Goal: Task Accomplishment & Management: Contribute content

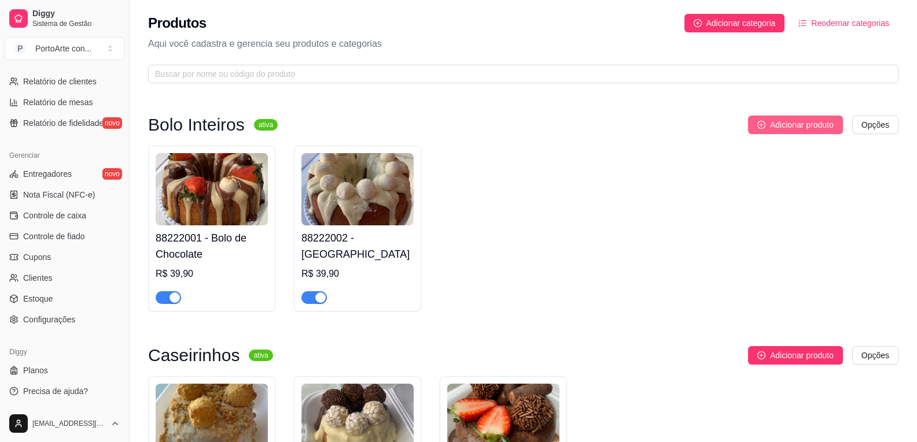
click at [813, 123] on span "Adicionar produto" at bounding box center [802, 125] width 64 height 13
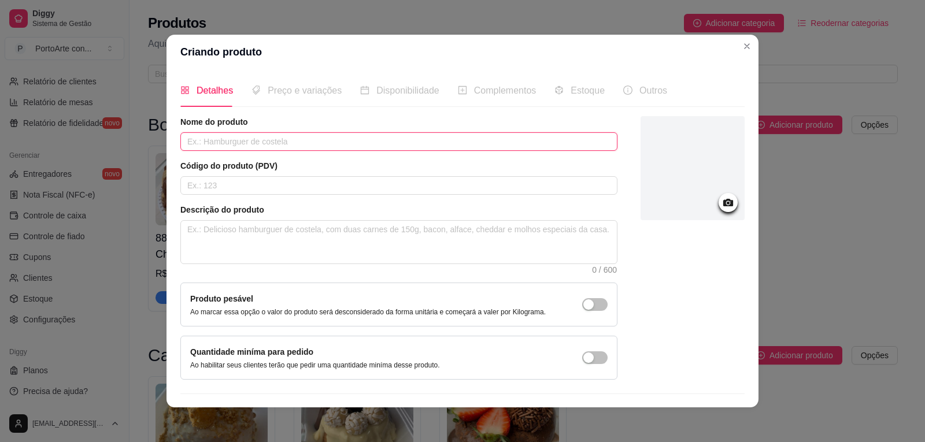
click at [346, 134] on input "text" at bounding box center [398, 141] width 437 height 19
type input "[PERSON_NAME]"
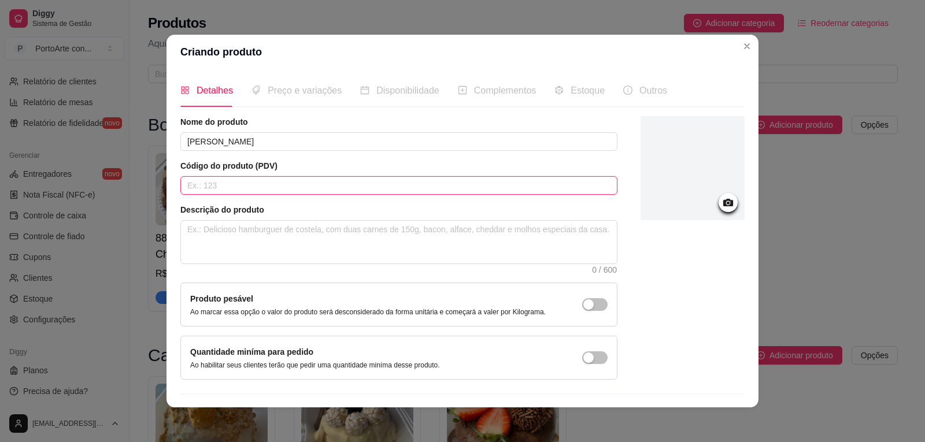
click at [269, 185] on input "text" at bounding box center [398, 185] width 437 height 19
type input "8822212"
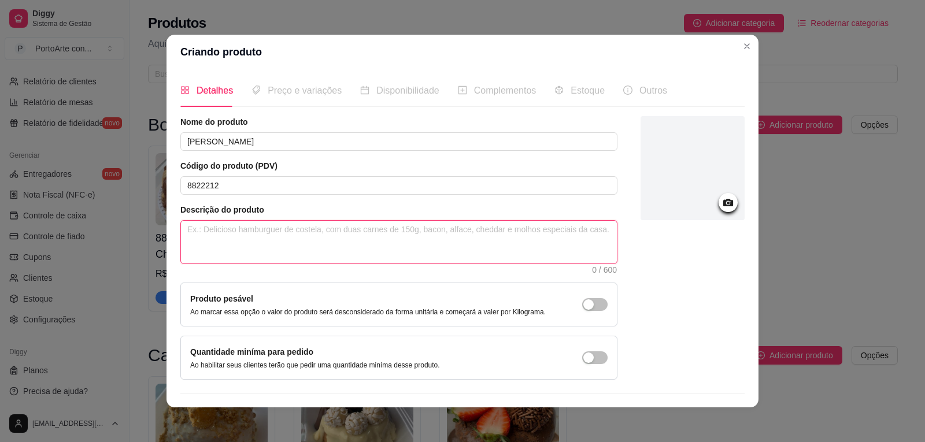
click at [283, 228] on textarea at bounding box center [399, 242] width 436 height 43
type textarea "B"
type textarea "Bo"
type textarea "Bol"
type textarea "Bolo"
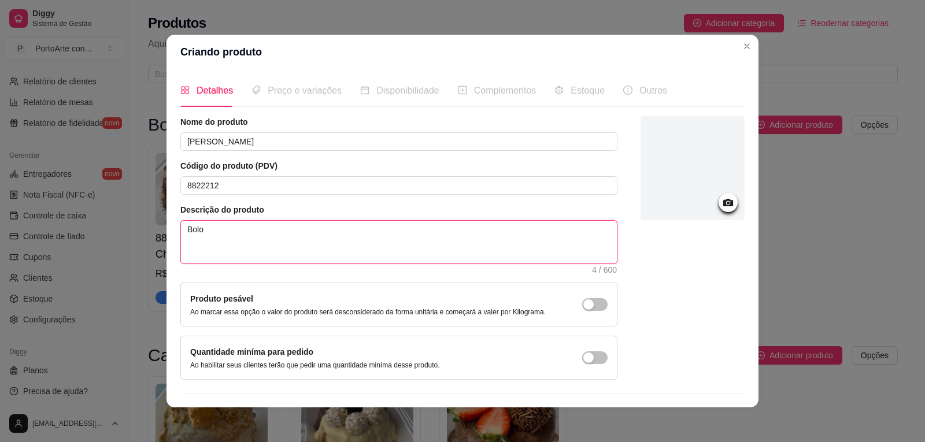
type textarea "Bolo"
type textarea "Bolo s"
type textarea "Bolo sa"
type textarea "Bolo sal"
type textarea "Bolo salg"
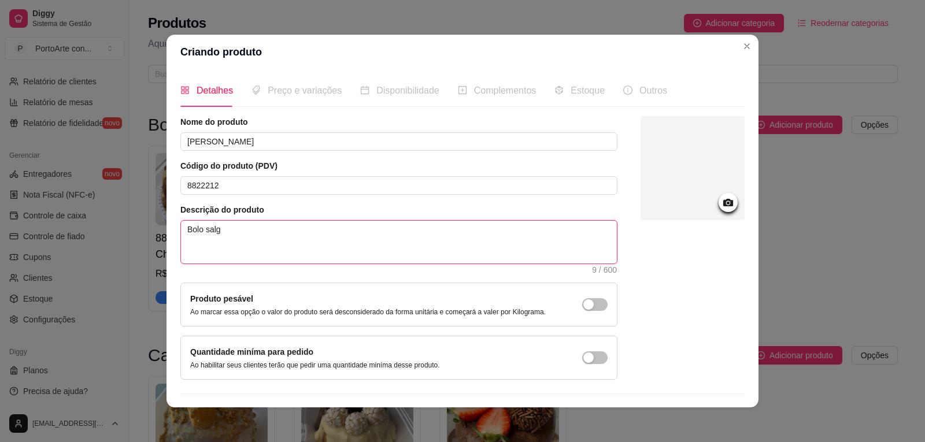
type textarea "Bolo salga"
type textarea "Bolo salgad"
type textarea "Bolo salgado"
type textarea "Bolo salgado b"
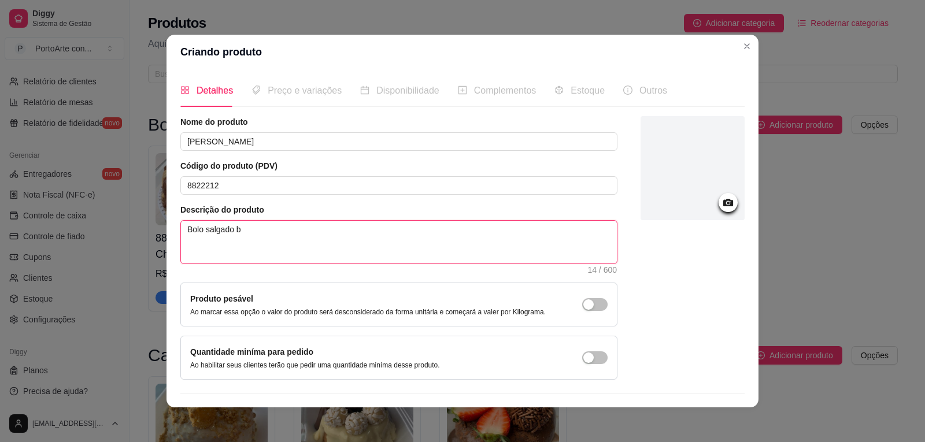
type textarea "Bolo salgado be"
type textarea "Bolo salgado bem"
type textarea "Bolo salgado bem m"
type textarea "Bolo salgado bem mo"
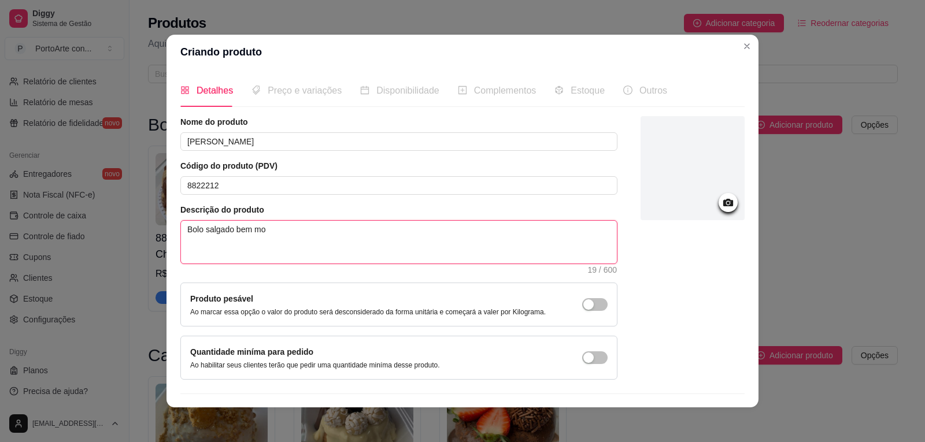
type textarea "Bolo salgado bem mol"
type textarea "Bolo salgado bem molh"
type textarea "Bolo salgado bem molha"
type textarea "Bolo salgado bem molhad"
type textarea "Bolo salgado bem molhadi"
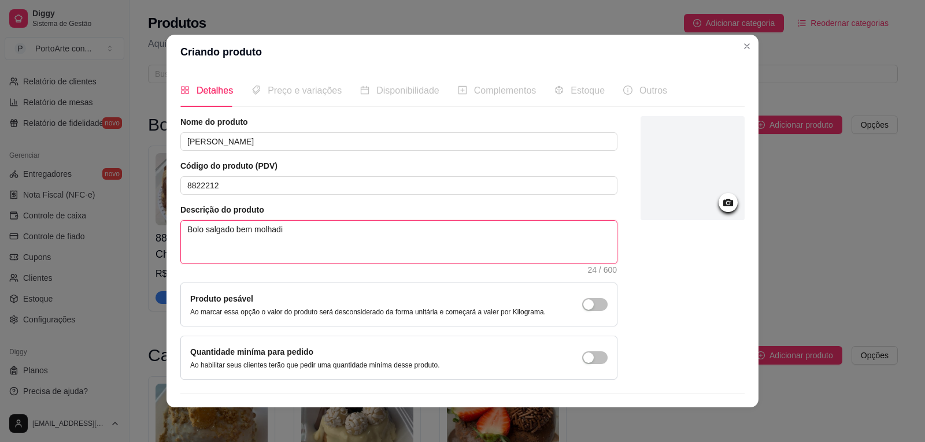
type textarea "Bolo salgado bem molhadin"
type textarea "Bolo salgado bem molhadinh"
type textarea "Bolo salgado bem molhadinho"
type textarea "Bolo salgado bem molhadinho c"
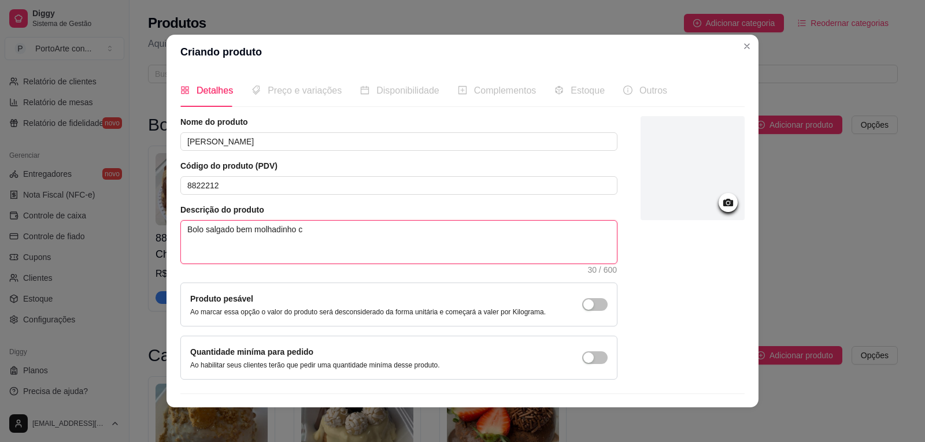
type textarea "Bolo salgado bem molhadinho co"
type textarea "Bolo salgado bem molhadinho com"
type textarea "Bolo salgado bem molhadinho com b"
type textarea "Bolo salgado bem molhadinho com ba"
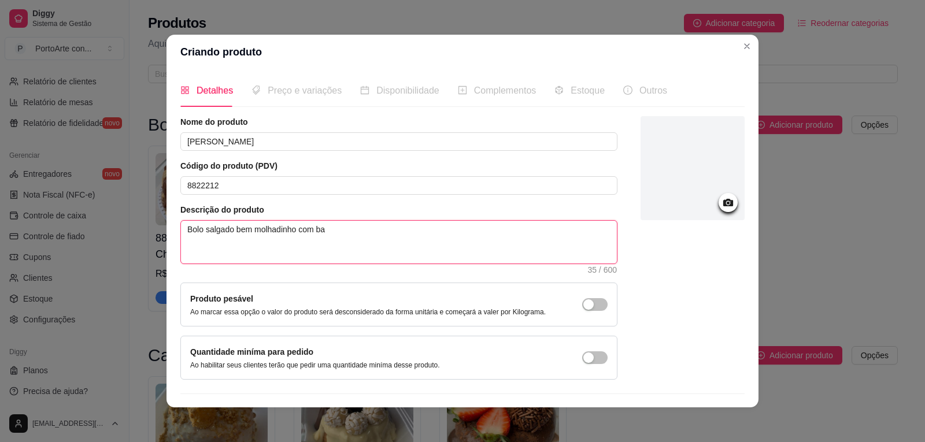
type textarea "Bolo salgado bem molhadinho com bas"
type textarea "Bolo salgado bem molhadinho com basn"
type textarea "Bolo salgado bem molhadinho com basnt"
type textarea "Bolo salgado bem molhadinho com basnte"
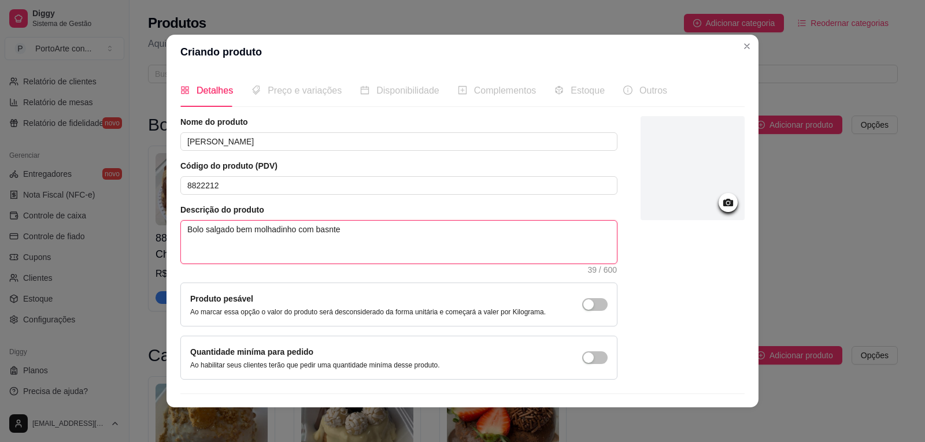
type textarea "Bolo salgado bem molhadinho com basnte"
type textarea "Bolo salgado bem molhadinho com basnt"
type textarea "Bolo salgado bem molhadinho com basn"
type textarea "Bolo salgado bem molhadinho com bas"
type textarea "Bolo salgado bem molhadinho com ba"
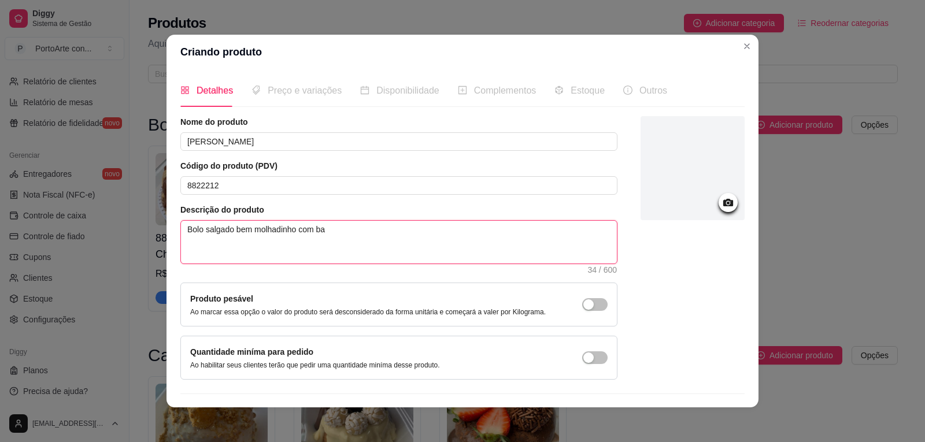
type textarea "Bolo salgado bem molhadinho com b"
type textarea "Bolo salgado bem molhadinho com"
type textarea "Bolo salgado bem molhadinho com f"
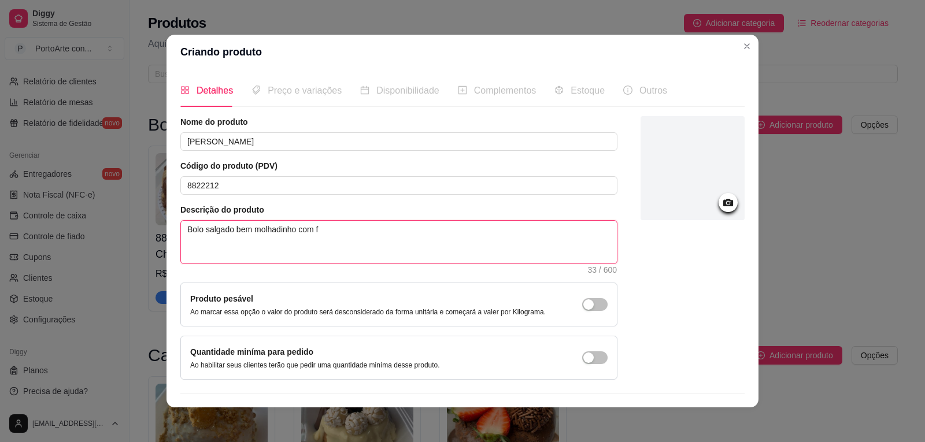
type textarea "Bolo salgado bem molhadinho com fa"
type textarea "Bolo salgado bem molhadinho com far"
type textarea "Bolo salgado bem molhadinho com fart"
type textarea "Bolo salgado bem molhadinho com fartu"
type textarea "Bolo salgado bem molhadinho com fartur"
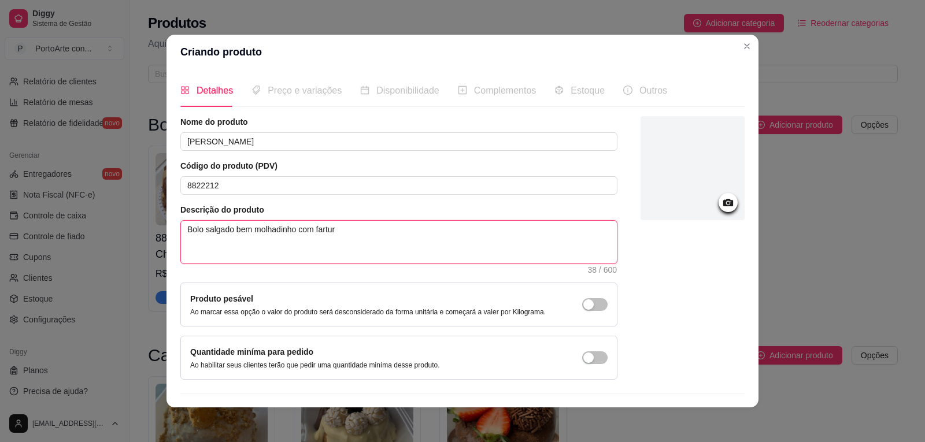
type textarea "Bolo salgado bem molhadinho com fartura"
type textarea "Bolo salgado bem molhadinho com fartura d"
type textarea "Bolo salgado bem molhadinho com fartura de"
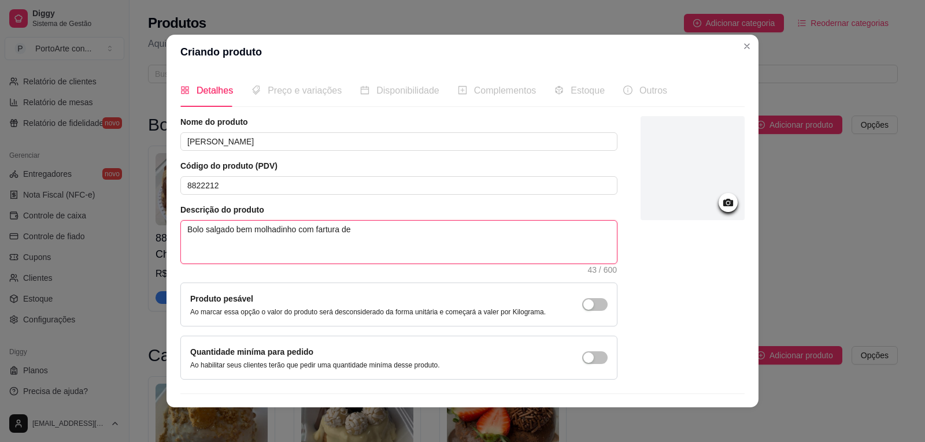
type textarea "Bolo salgado bem molhadinho com fartura de s"
type textarea "Bolo salgado bem molhadinho com fartura de sa"
type textarea "Bolo salgado bem molhadinho com fartura de sab"
type textarea "Bolo salgado bem molhadinho com fartura de sabo"
type textarea "Bolo salgado bem molhadinho com fartura de sabor"
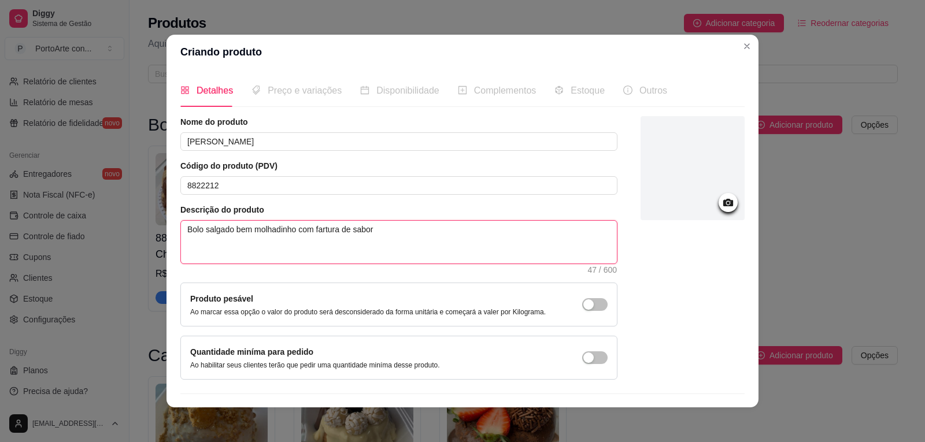
type textarea "Bolo salgado bem molhadinho com fartura de sabor"
type textarea "Bolo salgado bem molhadinho com fartura de sabor!"
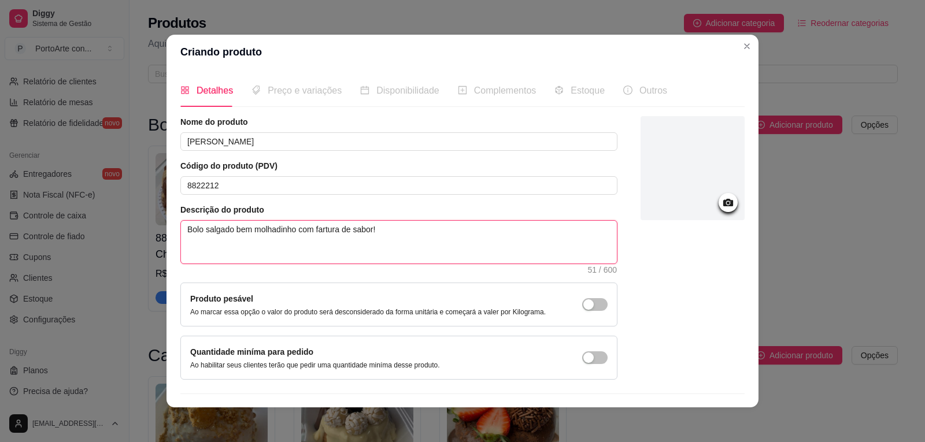
type textarea "Bolo salgado bem molhadinho com fartura de sabor! E"
type textarea "Bolo salgado bem molhadinho com fartura de sabor! El"
type textarea "Bolo salgado bem molhadinho com fartura de sabor! Ele"
type textarea "Bolo salgado bem molhadinho com fartura de sabor! Ele c"
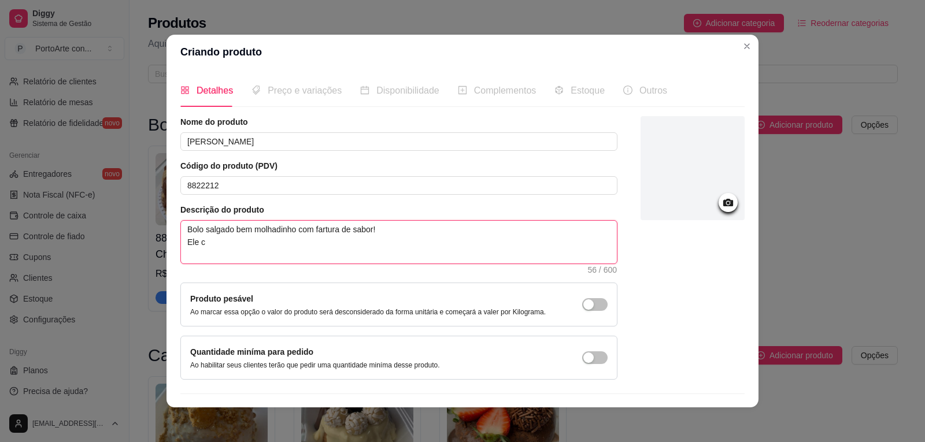
type textarea "Bolo salgado bem molhadinho com fartura de sabor! Ele cp"
type textarea "Bolo salgado bem molhadinho com fartura de sabor! Ele c"
type textarea "Bolo salgado bem molhadinho com fartura de sabor! Ele co"
type textarea "Bolo salgado bem molhadinho com fartura de sabor! Ele con"
type textarea "Bolo salgado bem molhadinho com fartura de sabor! Ele cont"
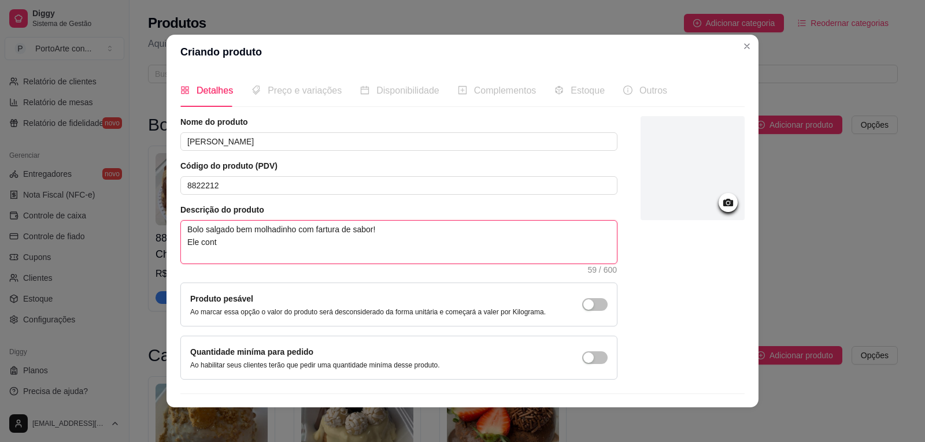
type textarea "Bolo salgado bem molhadinho com fartura de sabor! Ele conte"
type textarea "Bolo salgado bem molhadinho com fartura de sabor! Ele contem"
type textarea "Bolo salgado bem molhadinho com fartura de sabor! Ele contem p"
type textarea "Bolo salgado bem molhadinho com fartura de sabor! Ele contem [DEMOGRAPHIC_DATA]"
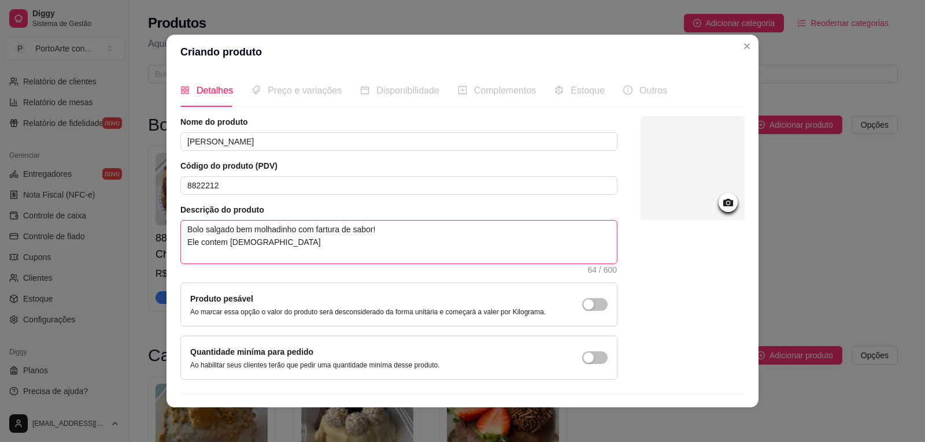
type textarea "Bolo salgado bem molhadinho com fartura de sabor! Ele contem páo"
type textarea "Bolo salgado bem molhadinho com fartura de sabor! Ele contem [DEMOGRAPHIC_DATA]"
type textarea "Bolo salgado bem molhadinho com fartura de sabor! Ele contem p"
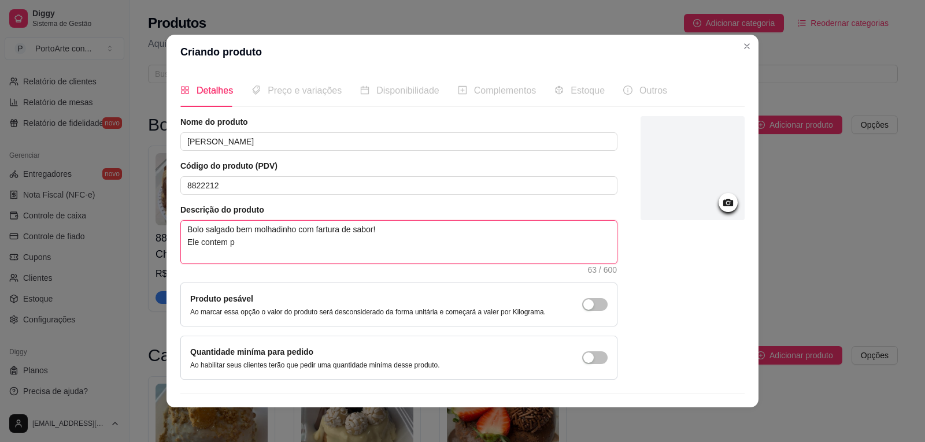
type textarea "Bolo salgado bem molhadinho com fartura de sabor! Ele contem pã"
type textarea "Bolo salgado bem molhadinho com fartura de sabor! Ele contem pão"
type textarea "Bolo salgado bem molhadinho com fartura de sabor! Ele contem pã"
type textarea "Bolo salgado bem molhadinho com fartura de sabor! Ele contem p"
type textarea "Bolo salgado bem molhadinho com fartura de sabor! Ele contem"
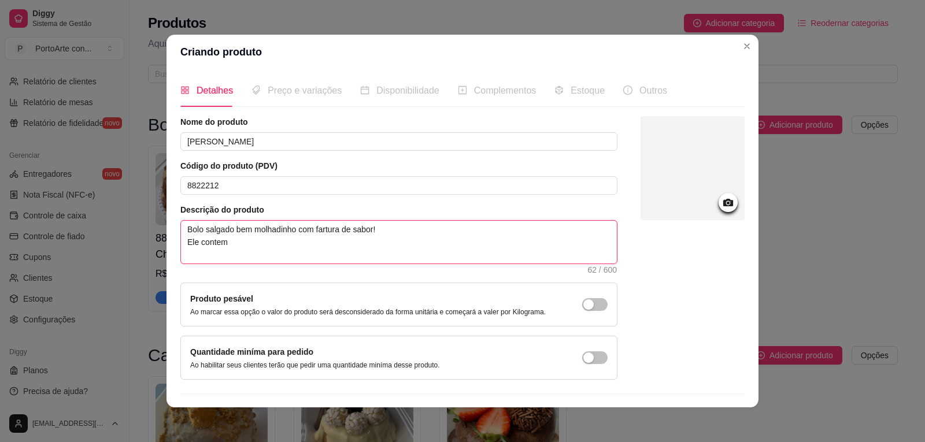
type textarea "Bolo salgado bem molhadinho com fartura de sabor! Ele contem o"
type textarea "Bolo salgado bem molhadinho com fartura de sabor! Ele contem o c"
type textarea "Bolo salgado bem molhadinho com fartura de sabor! Ele contem o cl"
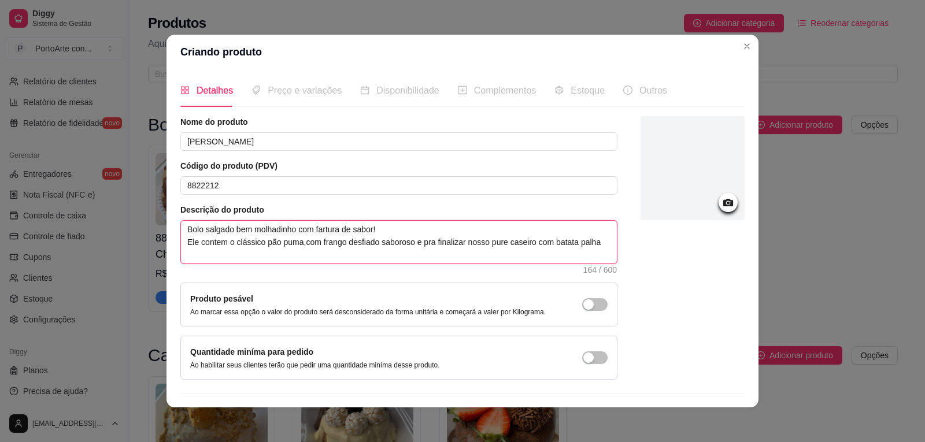
click at [296, 244] on textarea "Bolo salgado bem molhadinho com fartura de sabor! Ele contem o clássico pão pum…" at bounding box center [399, 242] width 436 height 43
click at [600, 244] on textarea "Bolo salgado bem molhadinho com fartura de sabor! Ele contem o clássico pão pum…" at bounding box center [399, 242] width 436 height 43
click at [724, 205] on icon at bounding box center [729, 203] width 10 height 8
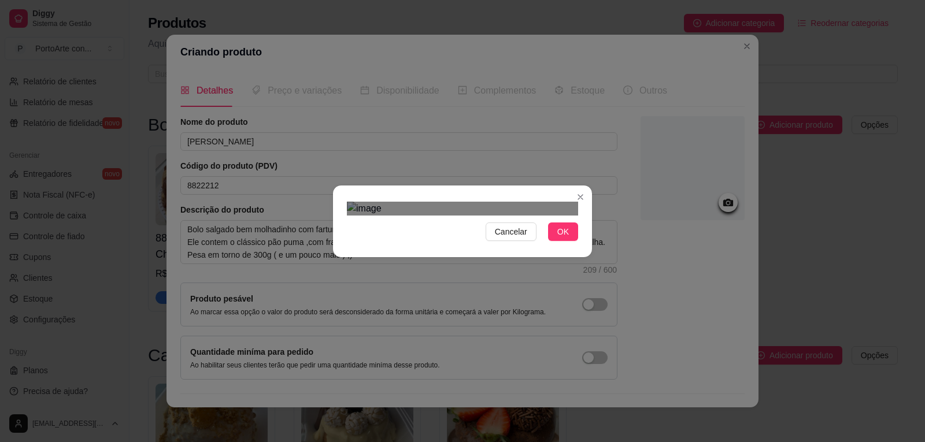
click at [569, 333] on div "Use the arrow keys to move the crop selection area" at bounding box center [468, 378] width 208 height 208
click at [337, 197] on div "Cancelar OK" at bounding box center [462, 221] width 259 height 49
click at [591, 246] on div "Cancelar OK" at bounding box center [462, 221] width 259 height 49
click at [420, 347] on div "Use the arrow keys to move the crop selection area" at bounding box center [462, 379] width 231 height 231
click at [344, 197] on div "Cancelar OK" at bounding box center [462, 221] width 259 height 49
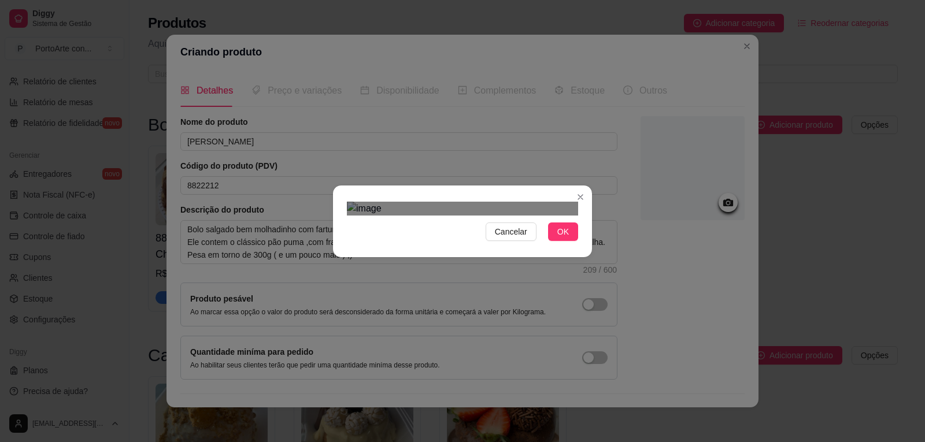
click at [457, 256] on div "Use the arrow keys to move the crop selection area" at bounding box center [462, 371] width 231 height 231
click at [562, 238] on span "OK" at bounding box center [564, 232] width 12 height 13
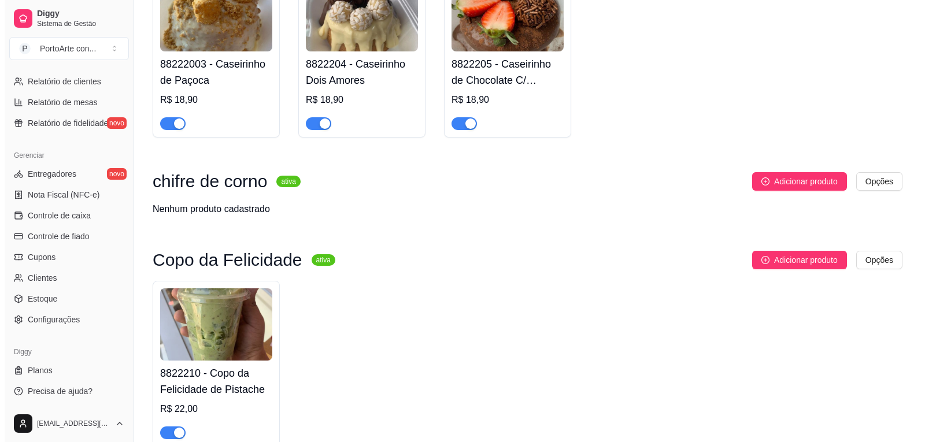
scroll to position [521, 0]
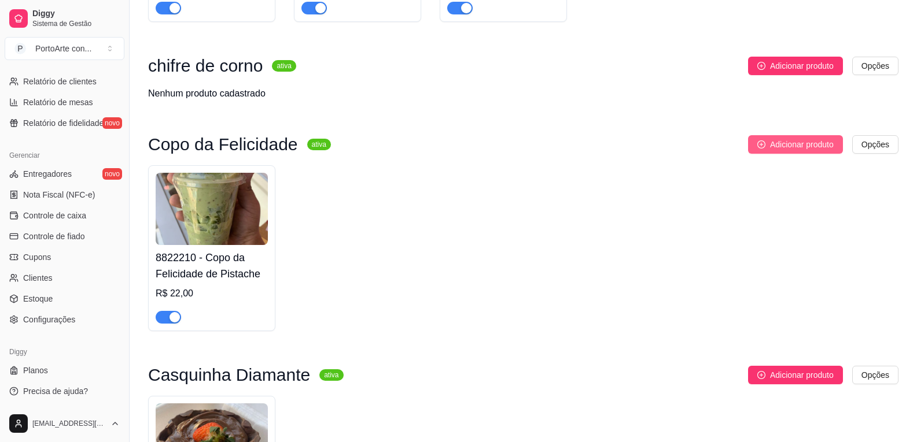
click at [784, 149] on span "Adicionar produto" at bounding box center [802, 144] width 64 height 13
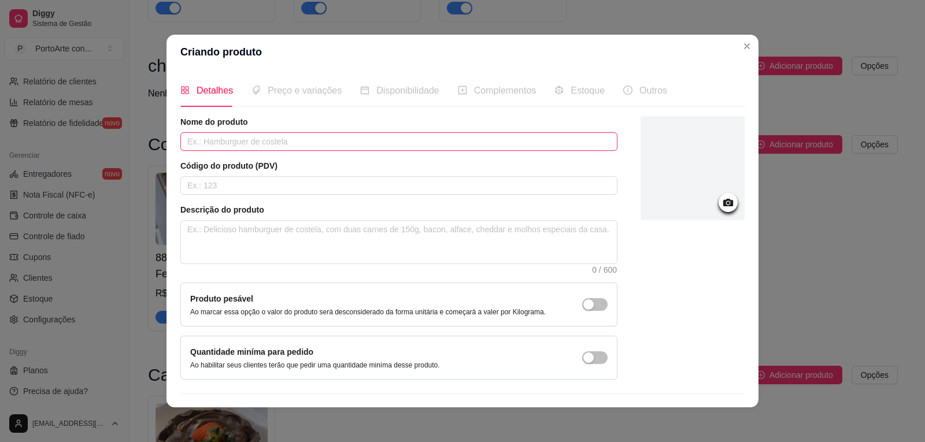
click at [455, 139] on input "text" at bounding box center [398, 141] width 437 height 19
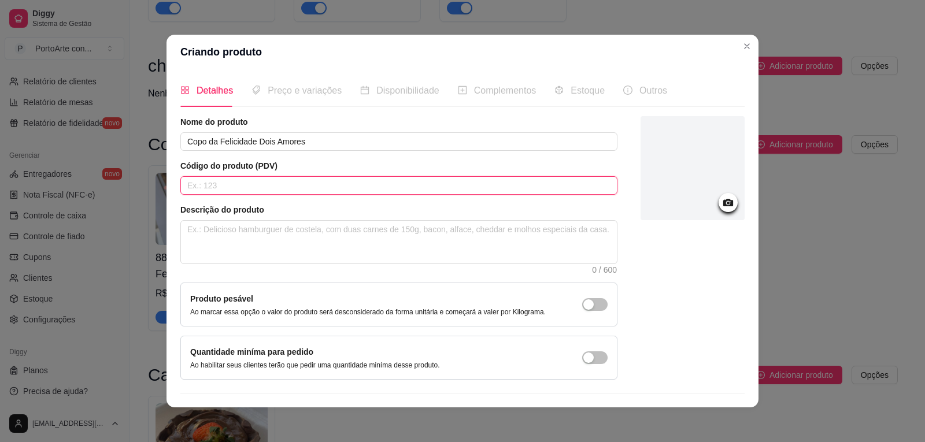
click at [330, 187] on input "text" at bounding box center [398, 185] width 437 height 19
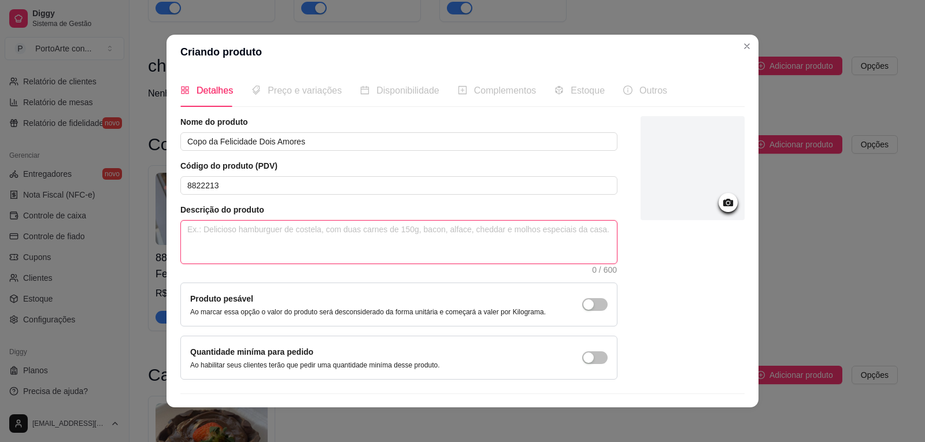
click at [322, 237] on textarea at bounding box center [399, 242] width 436 height 43
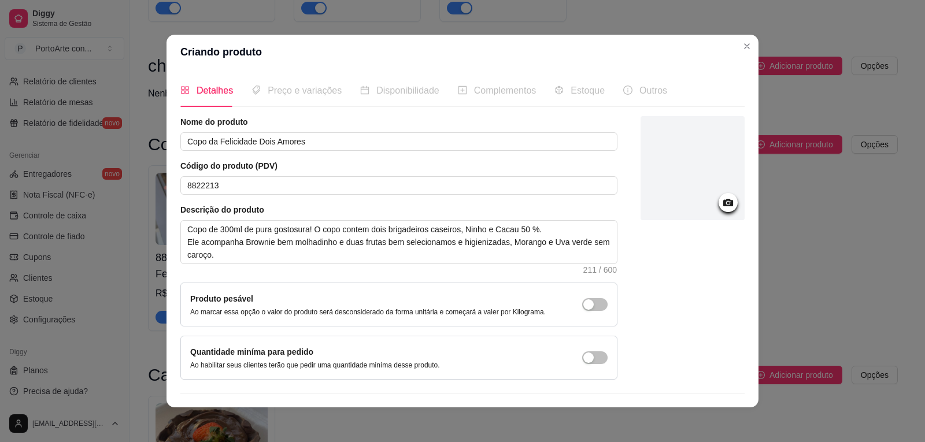
click at [727, 204] on circle at bounding box center [728, 203] width 3 height 3
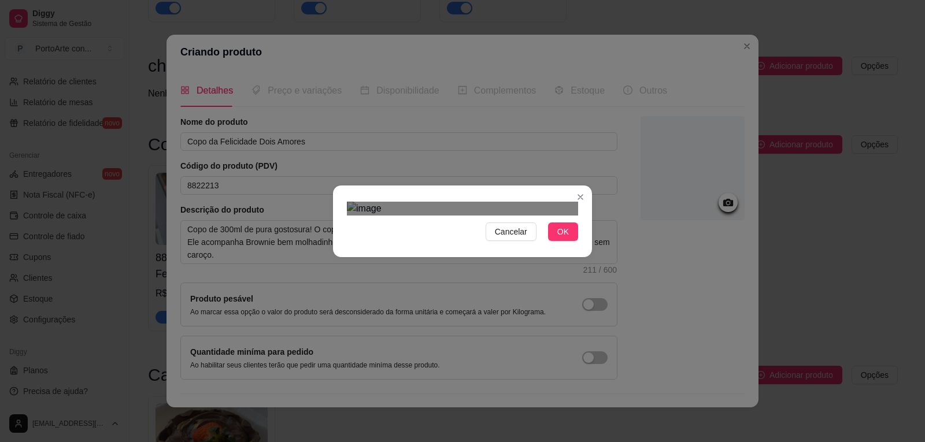
click at [594, 438] on div "Cancelar OK" at bounding box center [462, 221] width 925 height 442
click at [319, 355] on div "Cancelar OK" at bounding box center [462, 221] width 925 height 442
click at [368, 242] on div "Use the arrow keys to move the crop selection area" at bounding box center [462, 357] width 231 height 231
click at [559, 238] on span "OK" at bounding box center [564, 232] width 12 height 13
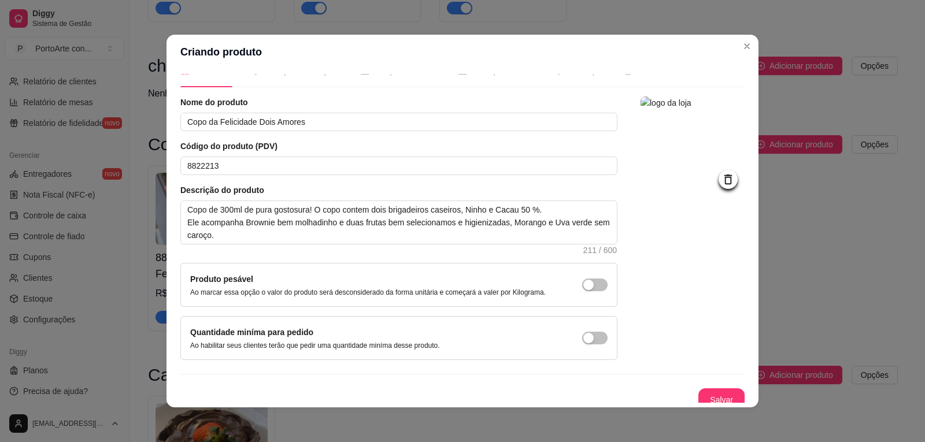
scroll to position [28, 0]
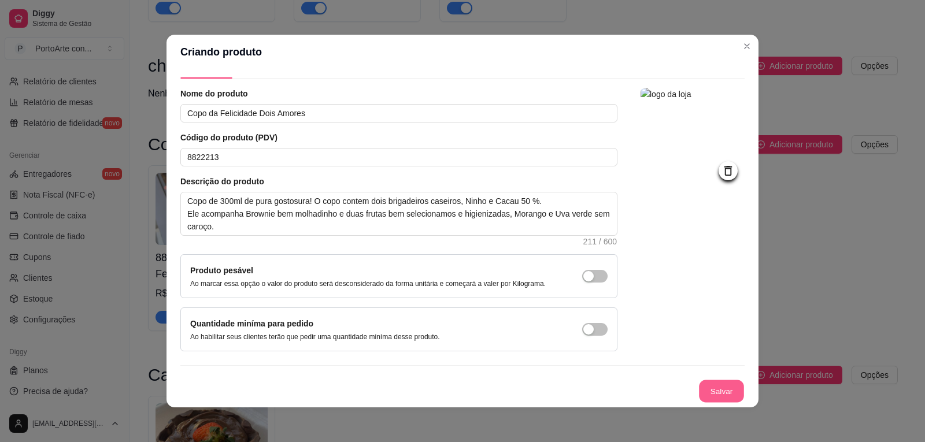
click at [704, 399] on button "Salvar" at bounding box center [721, 392] width 45 height 23
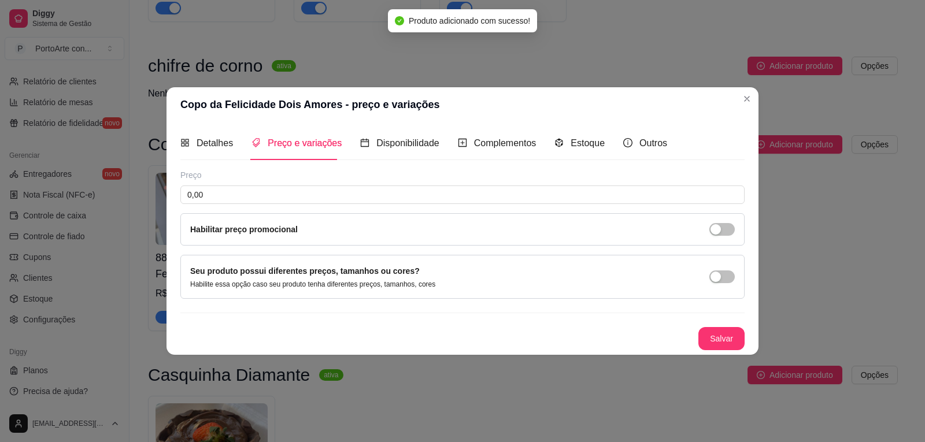
scroll to position [0, 0]
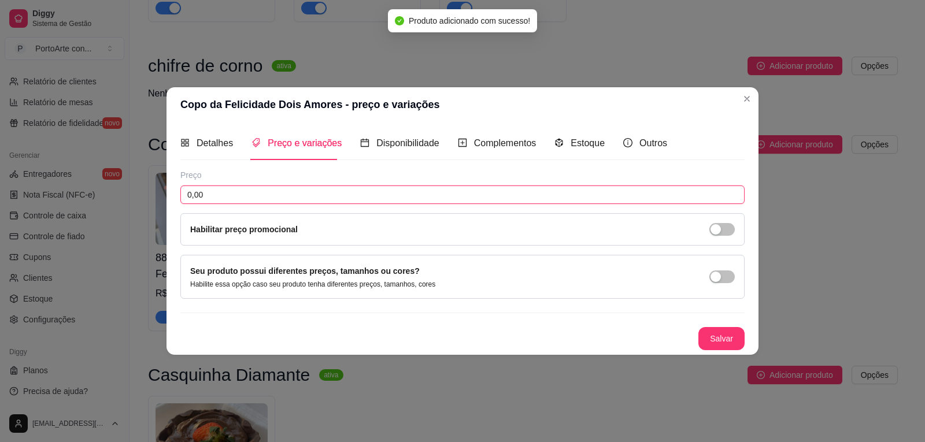
click at [389, 196] on input "0,00" at bounding box center [462, 195] width 565 height 19
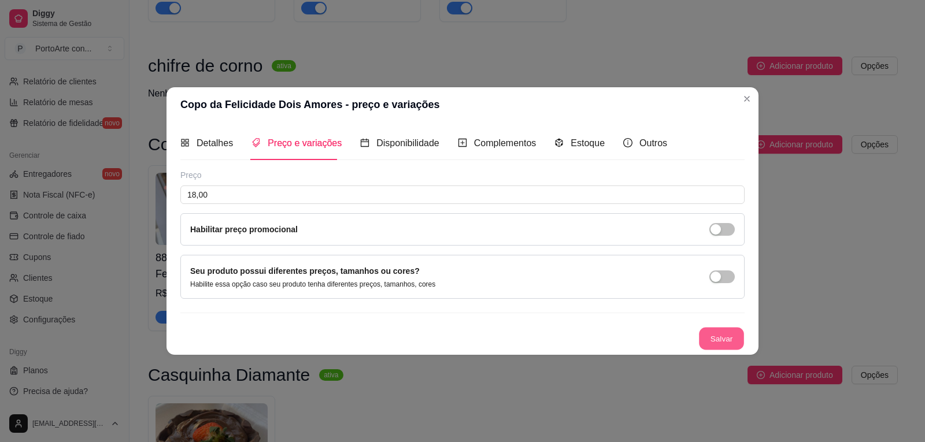
click at [715, 340] on button "Salvar" at bounding box center [721, 338] width 45 height 23
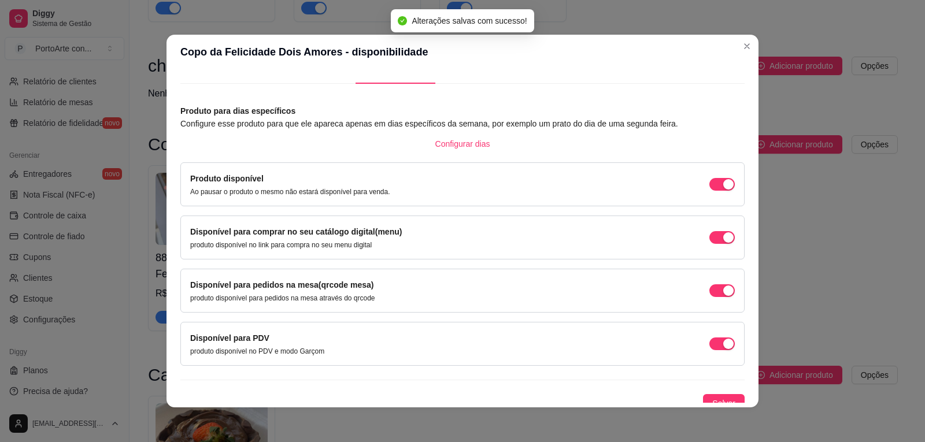
scroll to position [33, 0]
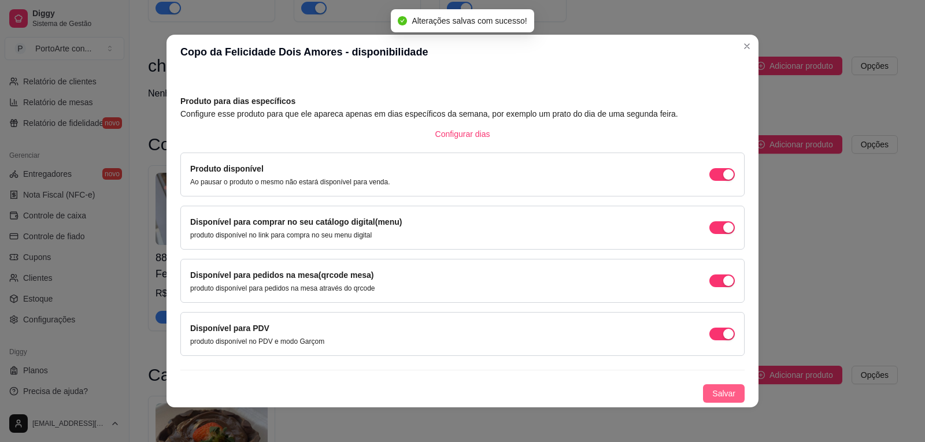
click at [713, 394] on span "Salvar" at bounding box center [724, 394] width 23 height 13
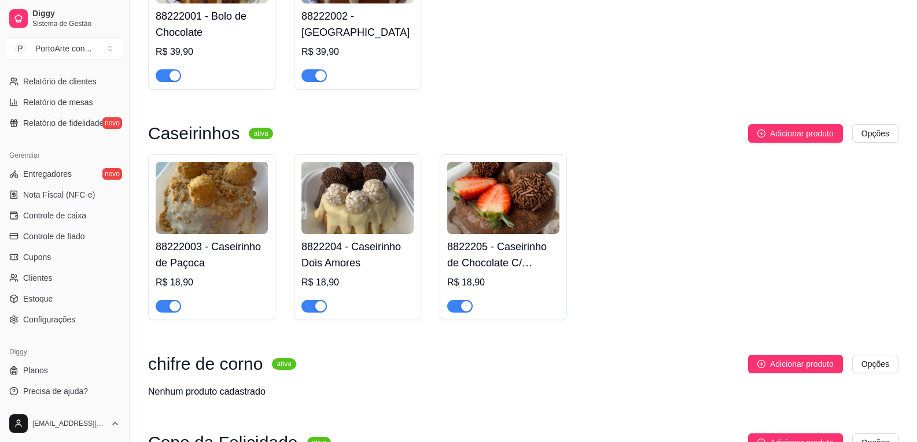
scroll to position [0, 0]
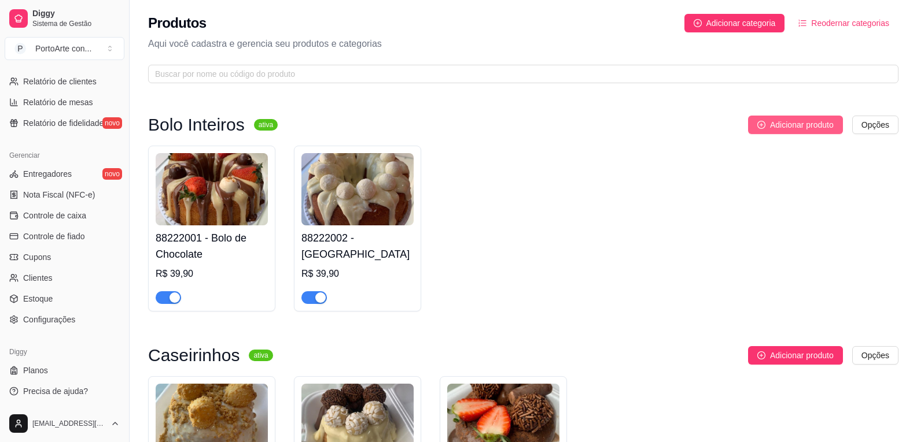
click at [806, 116] on button "Adicionar produto" at bounding box center [795, 125] width 95 height 19
click at [744, 21] on span "Adicionar categoria" at bounding box center [740, 23] width 69 height 13
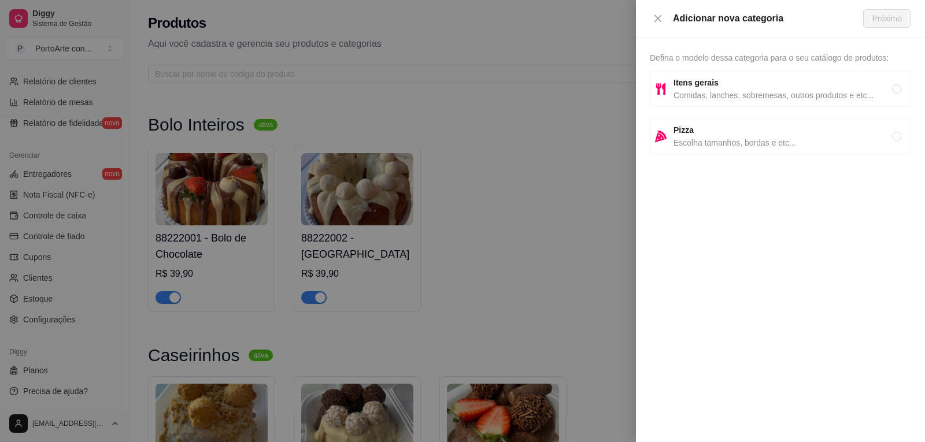
click at [738, 94] on span "Comidas, lanches, sobremesas, outros produtos e etc..." at bounding box center [783, 95] width 219 height 13
click at [892, 18] on span "Próximo" at bounding box center [887, 18] width 29 height 13
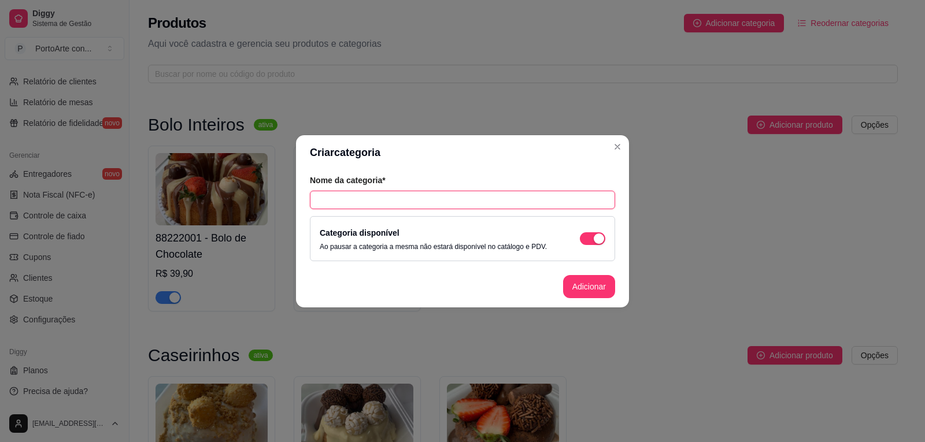
click at [452, 199] on input "text" at bounding box center [462, 200] width 305 height 19
click at [592, 297] on button "Adicionar" at bounding box center [589, 286] width 52 height 23
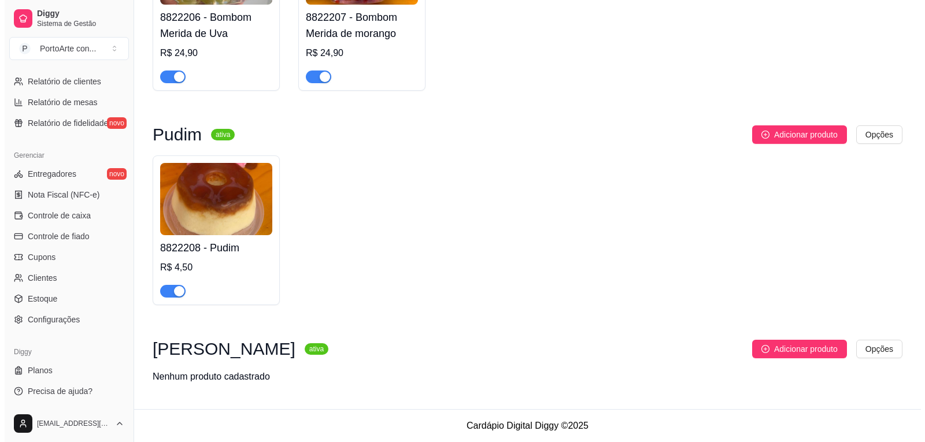
scroll to position [1226, 0]
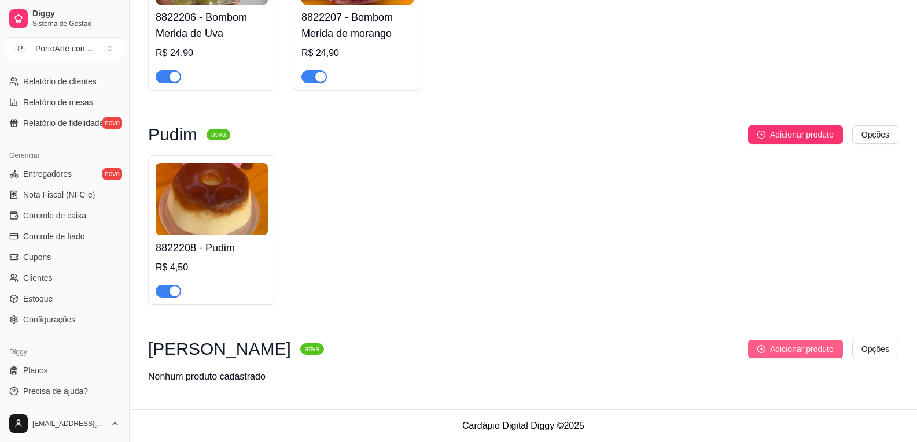
click at [829, 352] on span "Adicionar produto" at bounding box center [802, 349] width 64 height 13
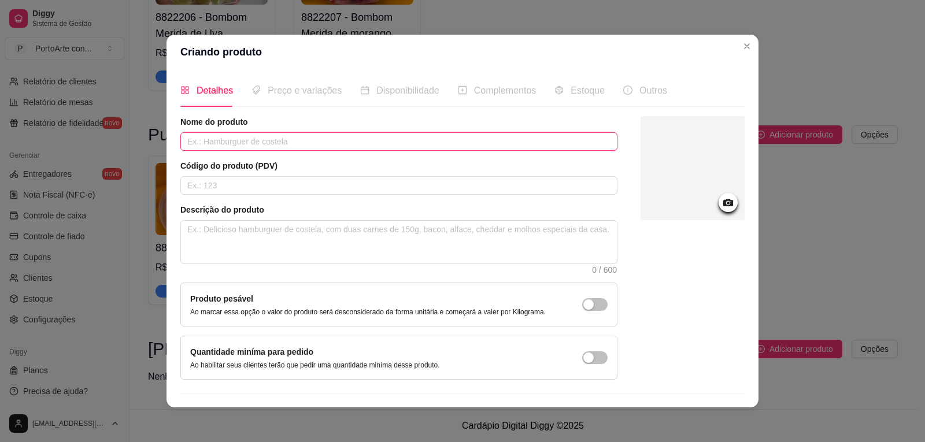
click at [372, 140] on input "text" at bounding box center [398, 141] width 437 height 19
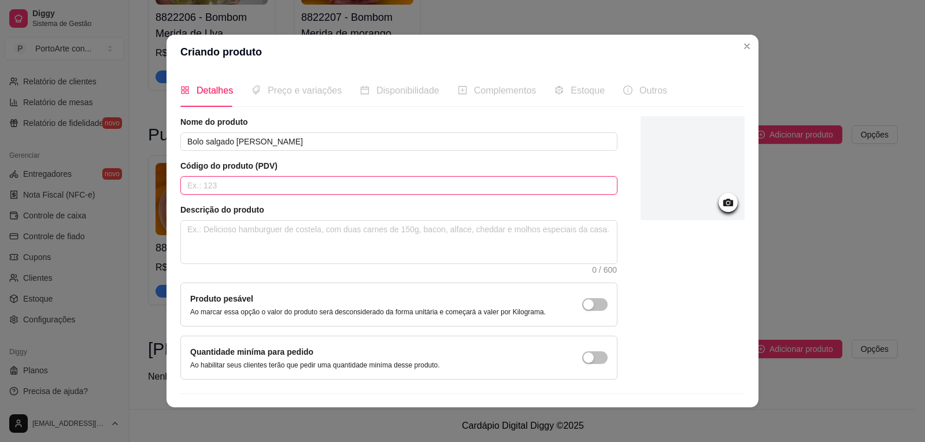
click at [316, 186] on input "text" at bounding box center [398, 185] width 437 height 19
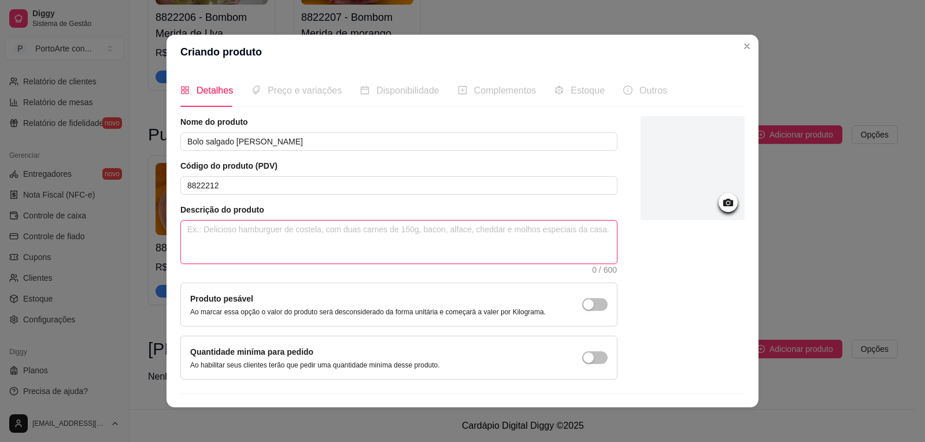
click at [293, 227] on textarea at bounding box center [399, 242] width 436 height 43
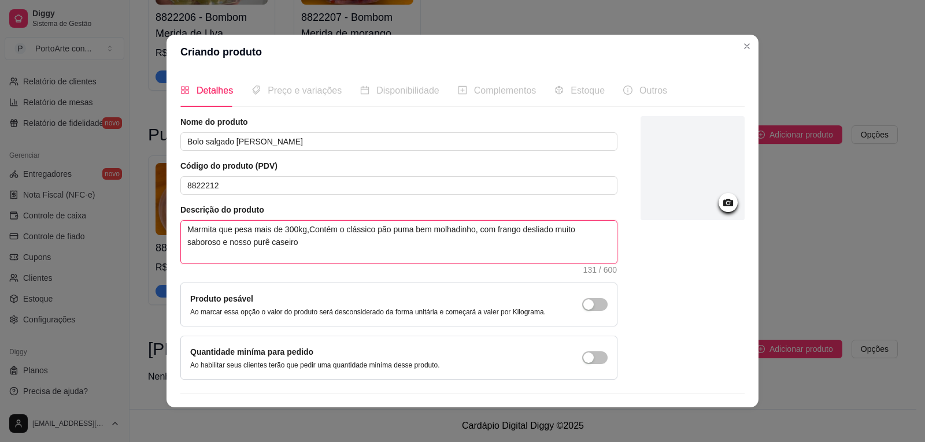
click at [293, 242] on textarea "Marmita que pesa mais de 300kg,Contém o clássico pão puma bem molhadinho, com f…" at bounding box center [399, 242] width 436 height 43
drag, startPoint x: 418, startPoint y: 241, endPoint x: 367, endPoint y: 244, distance: 51.0
click at [349, 248] on textarea "Marmita que pesa mais de 300kg,Contém o clássico pão puma bem molhadinho, com f…" at bounding box center [399, 242] width 436 height 43
click at [408, 246] on textarea "Marmita que pesa mais de 300kg,Contém o clássico pão puma bem molhadinho, com f…" at bounding box center [399, 242] width 436 height 43
click at [448, 242] on textarea "Marmita que pesa mais de 300kg,Contém o clássico pão puma bem molhadinho, com f…" at bounding box center [399, 242] width 436 height 43
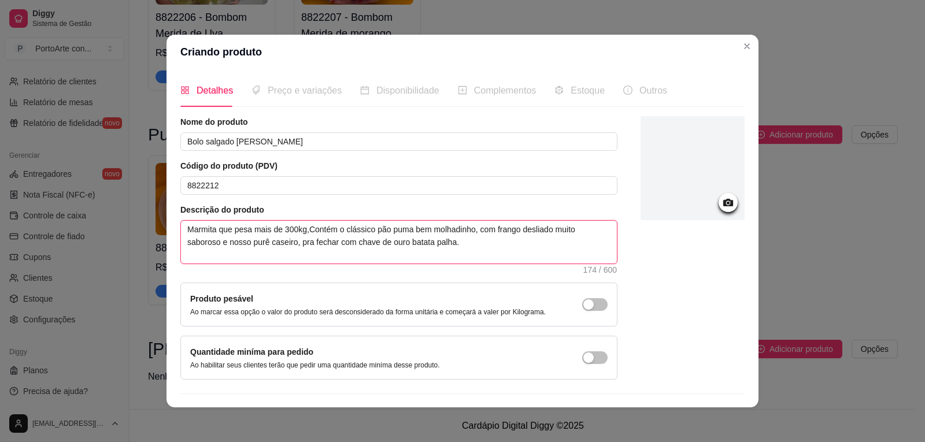
click at [547, 230] on textarea "Marmita que pesa mais de 300kg,Contém o clássico pão puma bem molhadinho, com f…" at bounding box center [399, 242] width 436 height 43
click at [458, 249] on textarea "Marmita que pesa mais de 300kg,Contém o clássico pão puma bem molhadinho, com f…" at bounding box center [399, 242] width 436 height 43
click at [403, 244] on textarea "Marmita que pesa mais de 300kg,Contém o clássico pão puma bem molhadinho, com f…" at bounding box center [399, 242] width 436 height 43
click at [458, 246] on textarea "Marmita que pesa mais de 300kg,Contém o clássico pão puma bem molhadinho, com f…" at bounding box center [399, 242] width 436 height 43
click at [401, 243] on textarea "Marmita que pesa mais de 300kg,Contém o clássico pão puma bem molhadinho, com f…" at bounding box center [399, 242] width 436 height 43
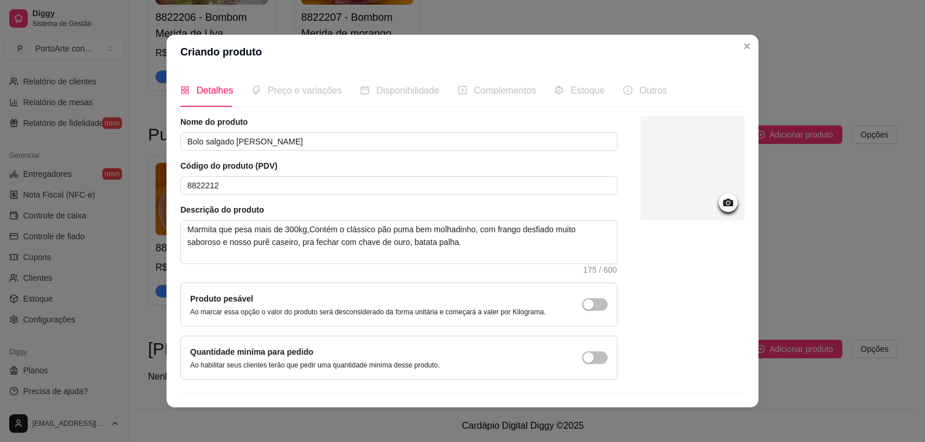
click at [722, 207] on icon at bounding box center [728, 202] width 13 height 13
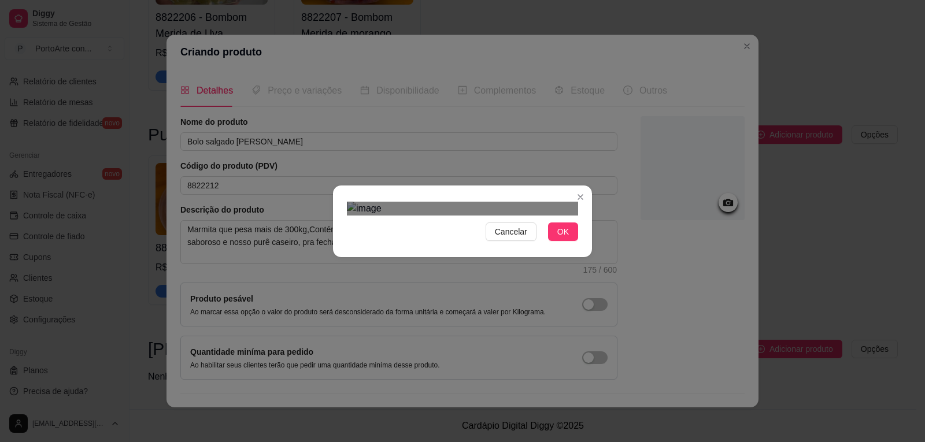
click at [334, 197] on div "Cancelar OK" at bounding box center [462, 221] width 259 height 49
click at [440, 265] on div "Use the arrow keys to move the crop selection area" at bounding box center [462, 370] width 231 height 231
click at [569, 241] on button "OK" at bounding box center [563, 232] width 30 height 19
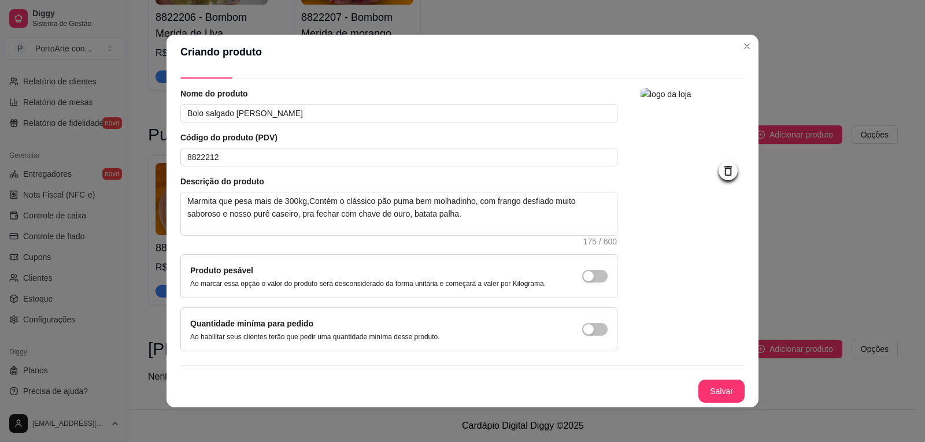
scroll to position [2, 0]
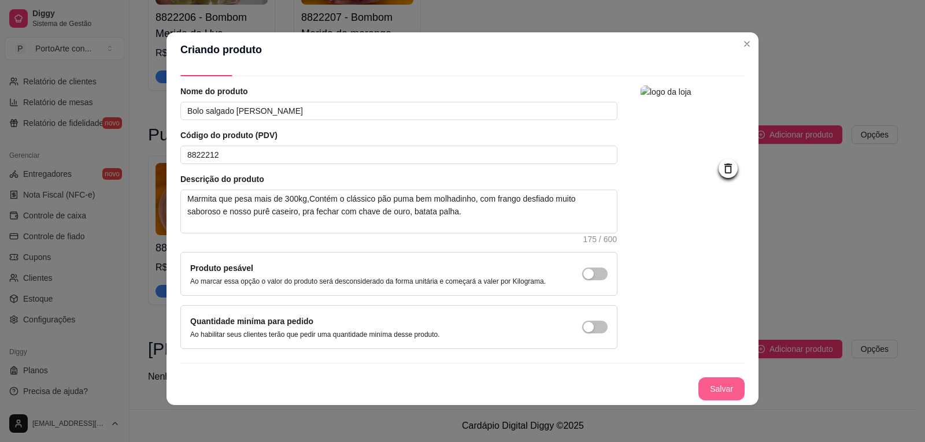
click at [711, 382] on button "Salvar" at bounding box center [722, 389] width 46 height 23
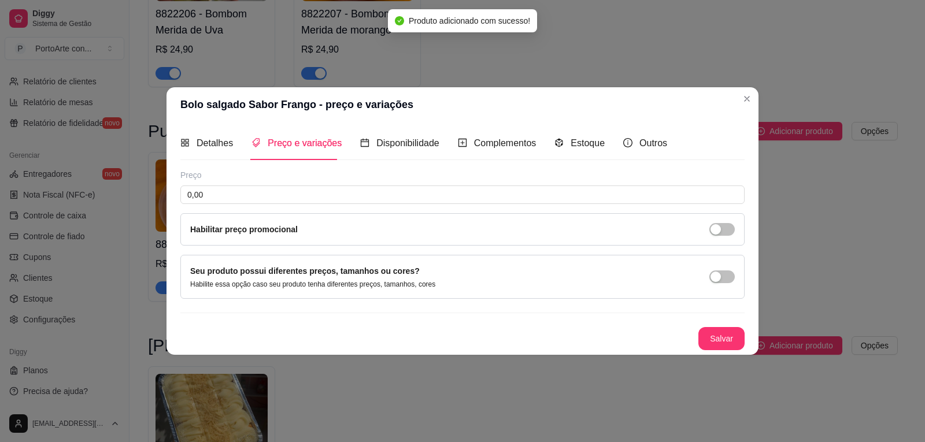
scroll to position [0, 0]
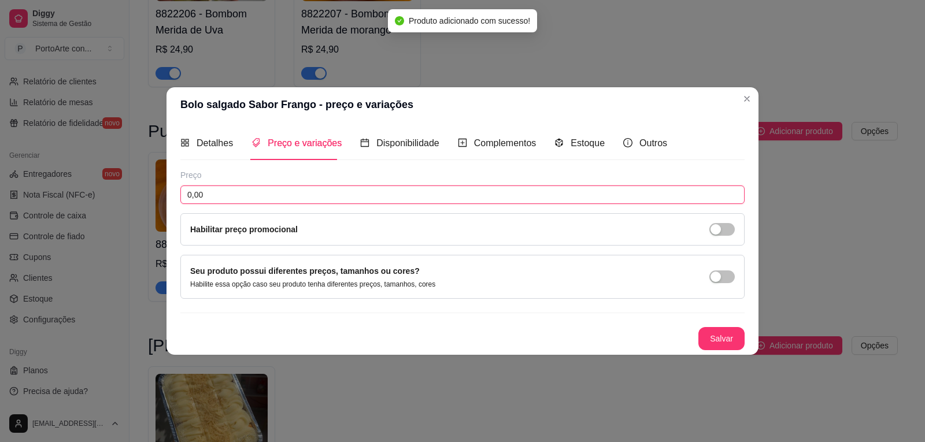
click at [275, 189] on input "0,00" at bounding box center [462, 195] width 565 height 19
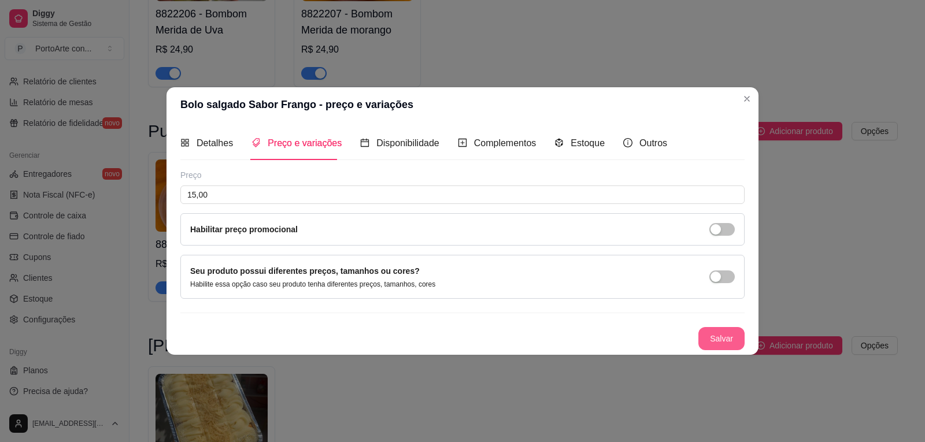
click at [718, 333] on button "Salvar" at bounding box center [722, 338] width 46 height 23
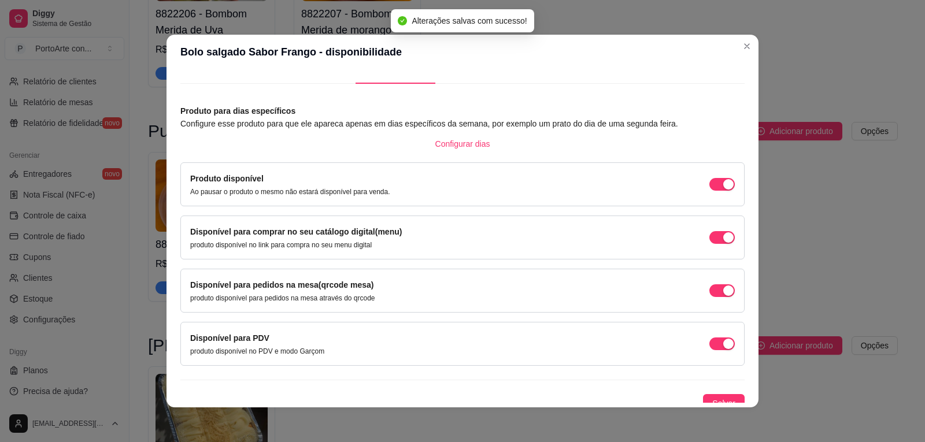
scroll to position [33, 0]
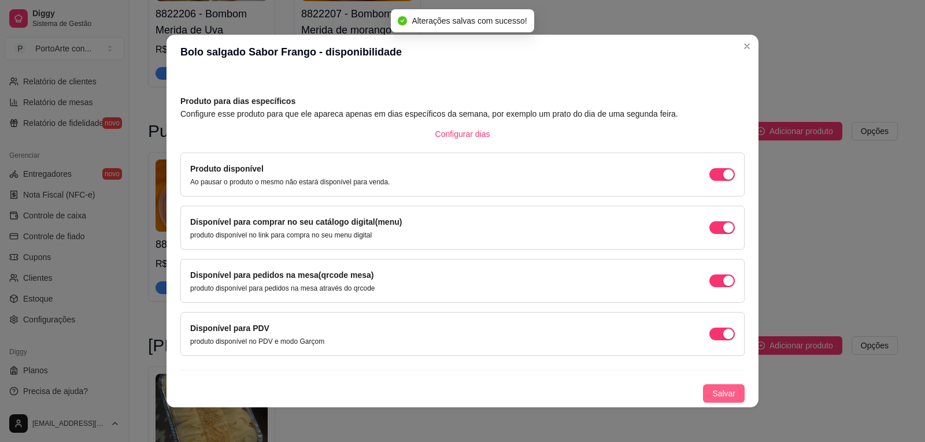
click at [713, 394] on span "Salvar" at bounding box center [724, 394] width 23 height 13
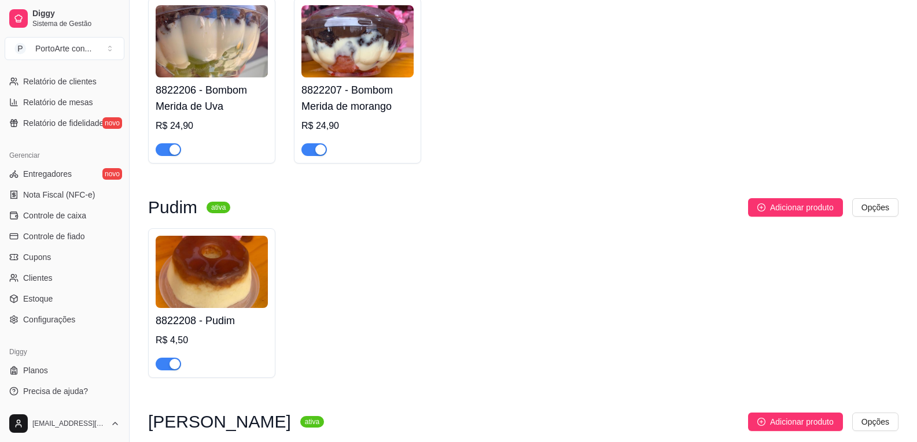
scroll to position [1148, 0]
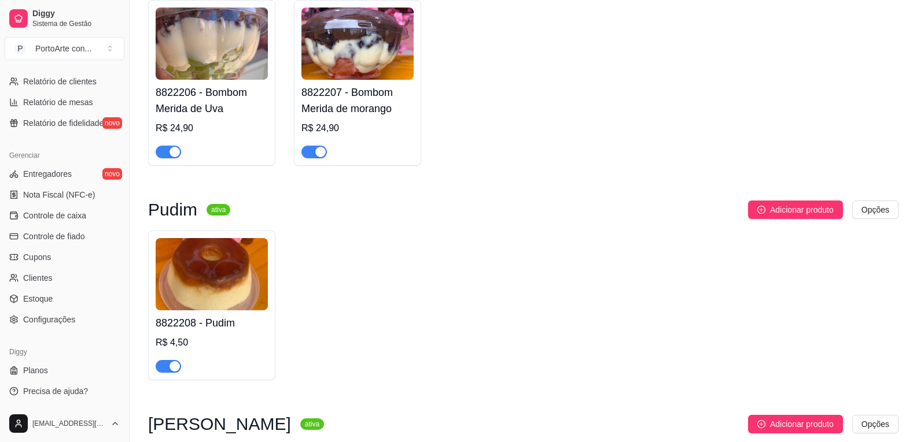
click at [165, 373] on span "button" at bounding box center [168, 366] width 25 height 13
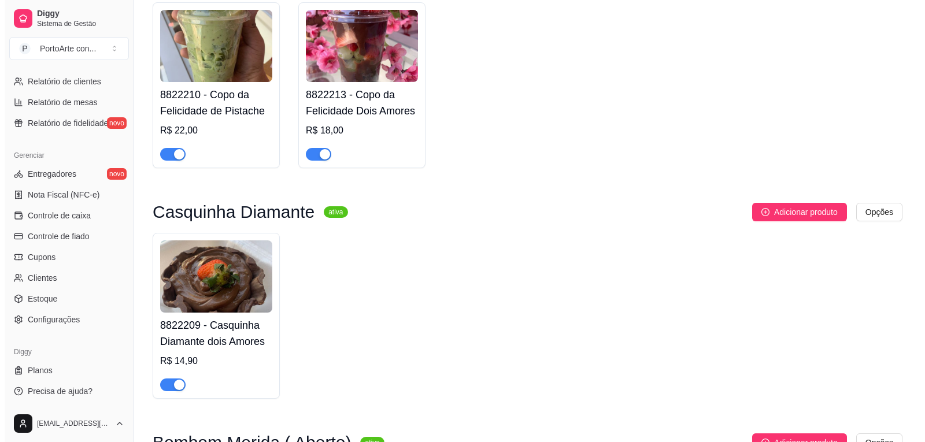
scroll to position [685, 0]
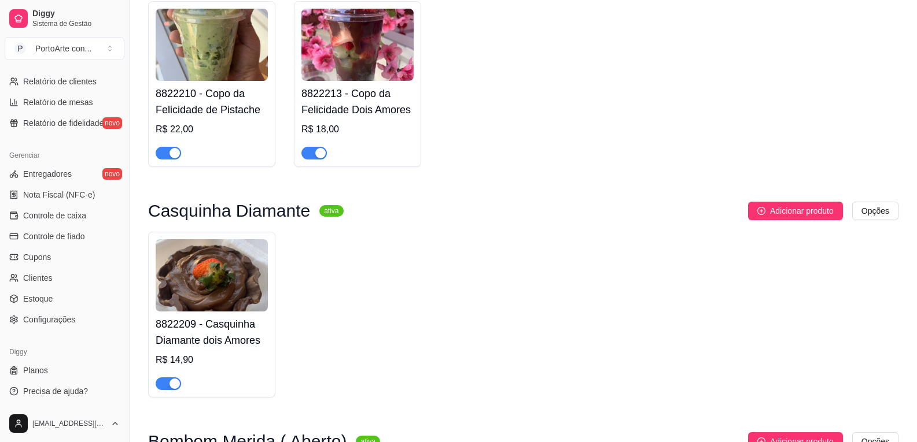
click at [238, 325] on h4 "8822209 - Casquinha Diamante dois Amores" at bounding box center [212, 332] width 112 height 32
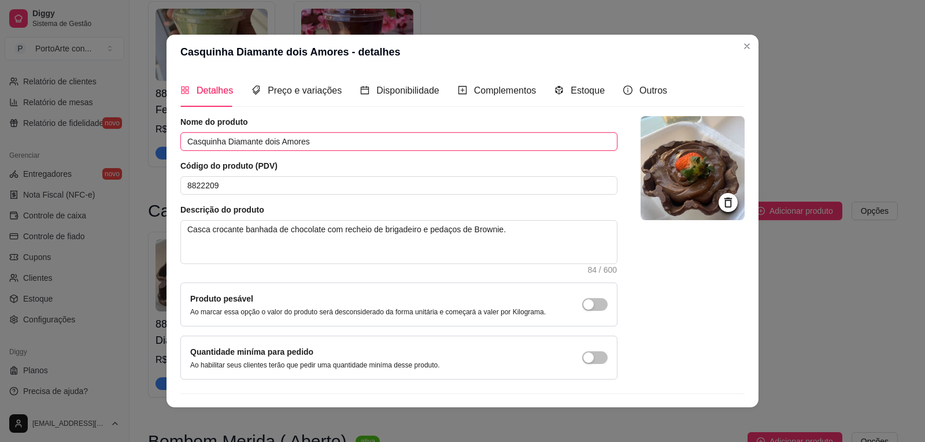
drag, startPoint x: 308, startPoint y: 138, endPoint x: 219, endPoint y: 149, distance: 89.7
click at [219, 149] on input "Casquinha Diamante dois Amores" at bounding box center [398, 141] width 437 height 19
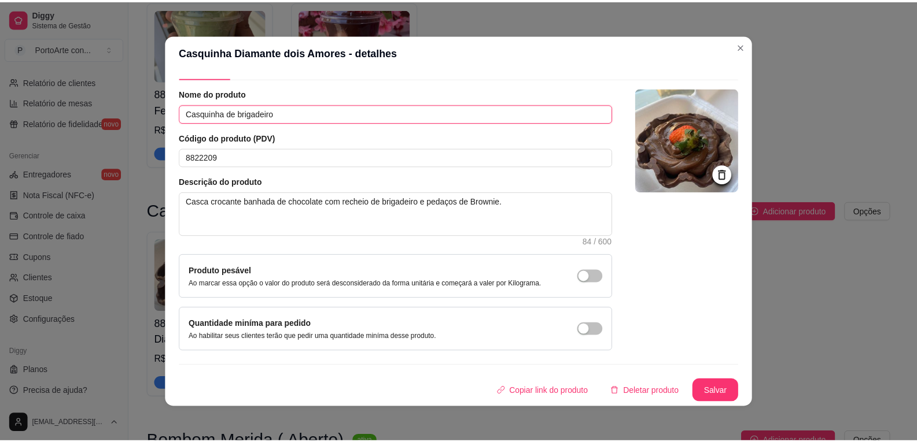
scroll to position [2, 0]
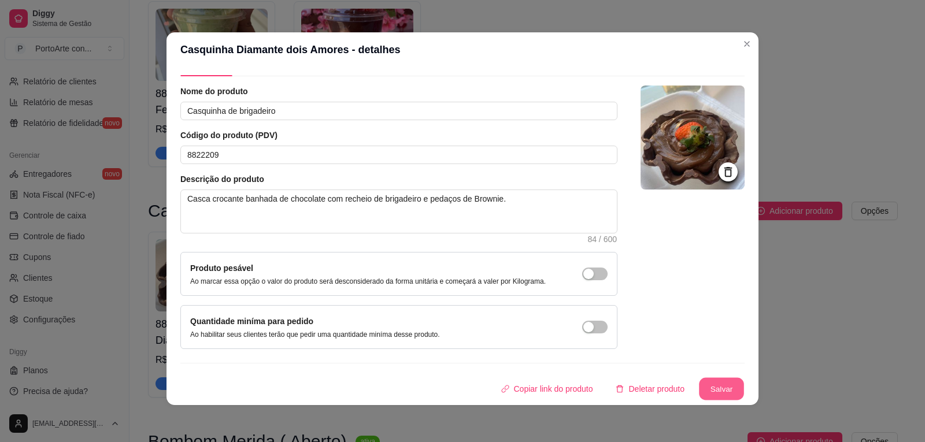
click at [708, 390] on button "Salvar" at bounding box center [721, 389] width 45 height 23
